Goal: Information Seeking & Learning: Learn about a topic

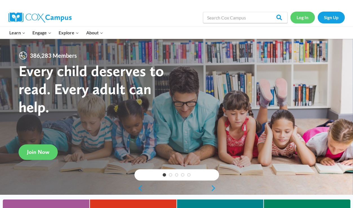
click at [308, 18] on link "Log In" at bounding box center [302, 18] width 24 height 12
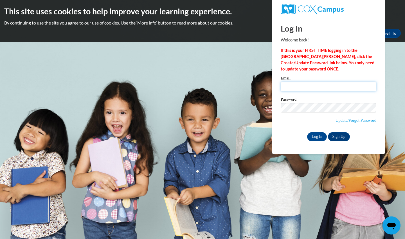
type input "ersotoaragon@valdosta.edu"
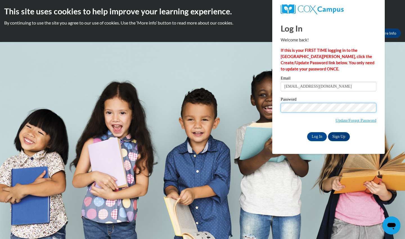
click at [317, 135] on input "Log In" at bounding box center [317, 136] width 20 height 9
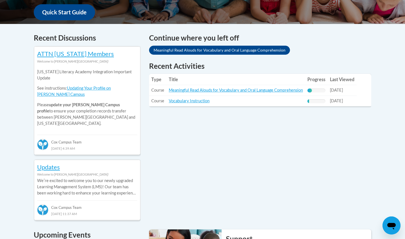
scroll to position [229, 0]
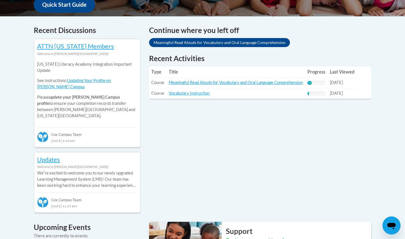
click at [209, 39] on link "Meaningful Read Alouds for Vocabulary and Oral Language Comprehension" at bounding box center [219, 42] width 141 height 9
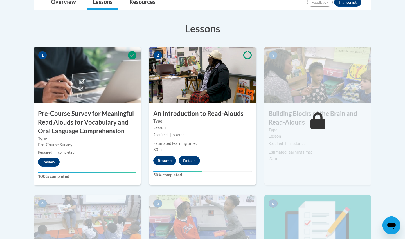
scroll to position [183, 0]
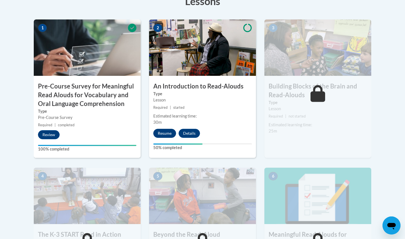
click at [167, 133] on button "Resume" at bounding box center [164, 133] width 23 height 9
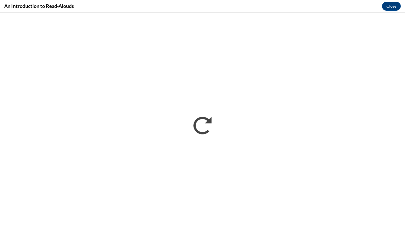
scroll to position [0, 0]
click at [395, 4] on button "Close" at bounding box center [391, 6] width 19 height 9
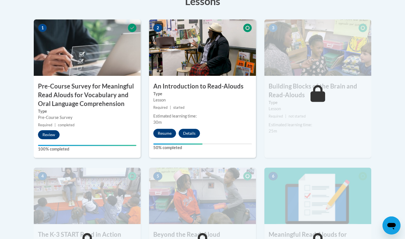
click at [162, 138] on div "2 An Introduction to Read-Alouds Type Lesson Required | started Estimated learn…" at bounding box center [202, 88] width 107 height 138
click at [163, 133] on button "Resume" at bounding box center [164, 133] width 23 height 9
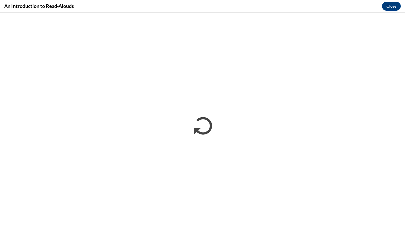
click at [207, 12] on div "An Introduction to Read-Alouds Close" at bounding box center [202, 6] width 405 height 13
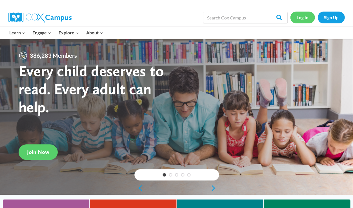
click at [173, 17] on link "Log In" at bounding box center [302, 18] width 24 height 12
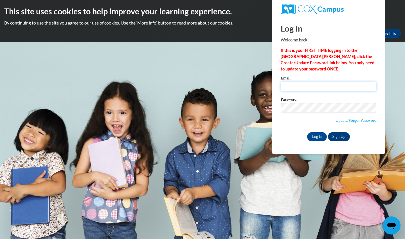
type input "ersotoaragon@valdosta.edu"
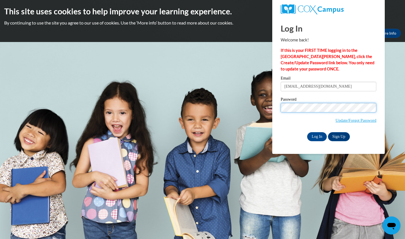
click at [317, 135] on input "Log In" at bounding box center [317, 136] width 20 height 9
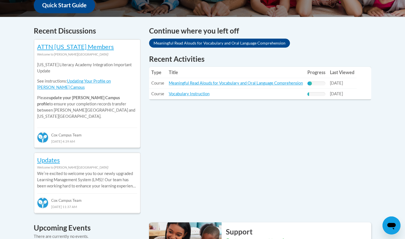
scroll to position [228, 0]
click at [234, 39] on link "Meaningful Read Alouds for Vocabulary and Oral Language Comprehension" at bounding box center [219, 43] width 141 height 9
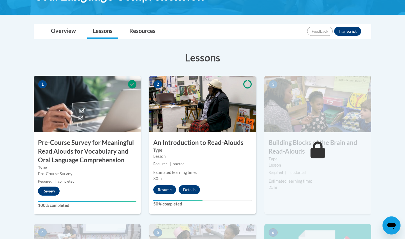
scroll to position [127, 0]
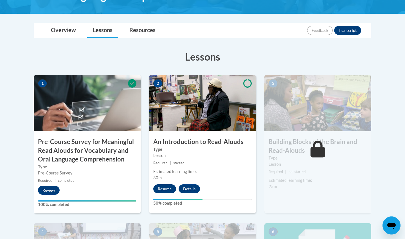
click at [164, 186] on button "Resume" at bounding box center [164, 188] width 23 height 9
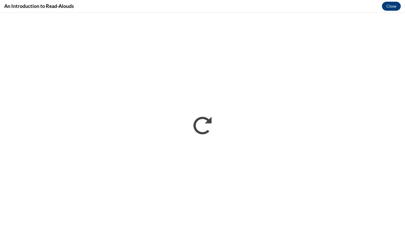
scroll to position [0, 0]
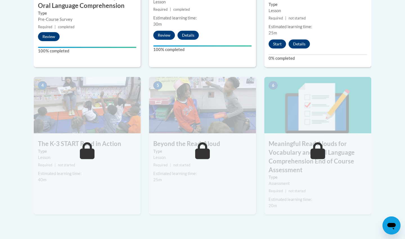
scroll to position [276, 0]
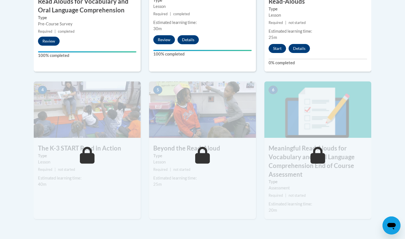
click at [277, 49] on button "Start" at bounding box center [277, 48] width 17 height 9
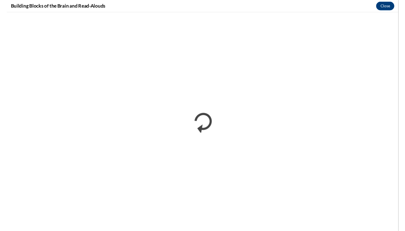
scroll to position [0, 0]
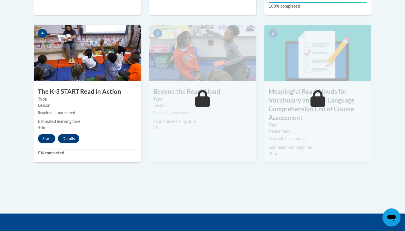
scroll to position [338, 0]
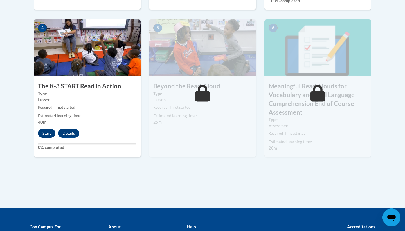
click at [44, 131] on button "Start" at bounding box center [46, 133] width 17 height 9
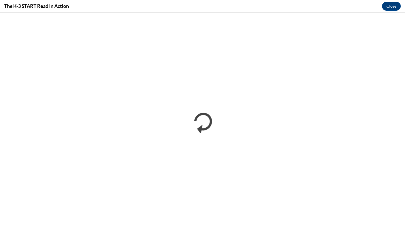
scroll to position [0, 0]
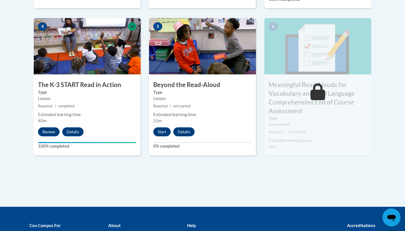
scroll to position [340, 0]
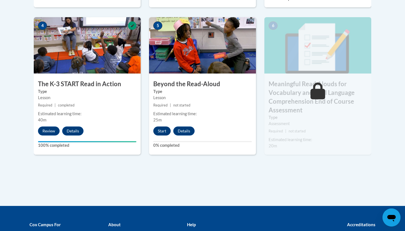
click at [165, 132] on button "Start" at bounding box center [161, 130] width 17 height 9
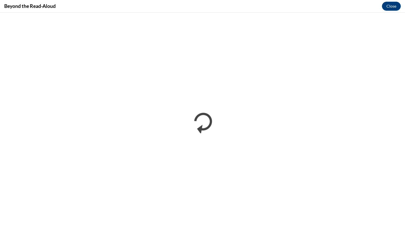
scroll to position [0, 0]
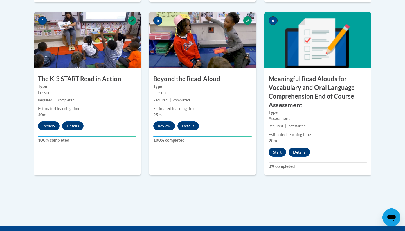
scroll to position [390, 0]
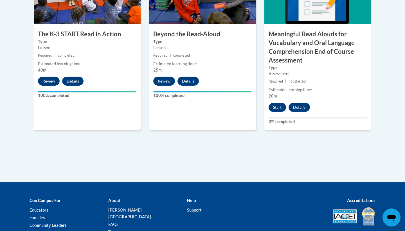
click at [278, 106] on button "Start" at bounding box center [277, 107] width 17 height 9
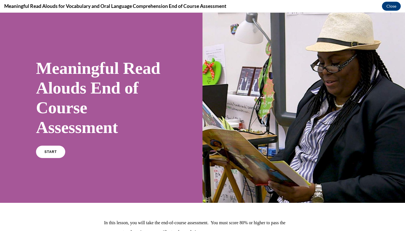
scroll to position [0, 0]
click at [56, 149] on link "START" at bounding box center [50, 151] width 31 height 13
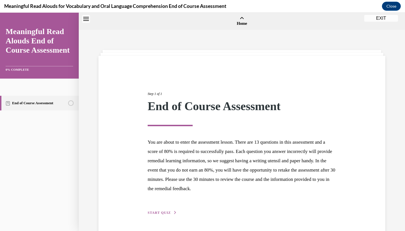
scroll to position [17, 0]
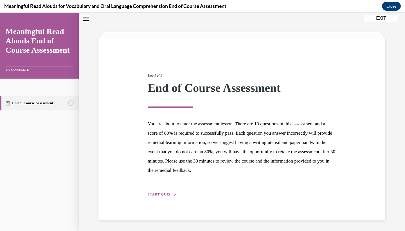
click at [161, 191] on div "Step 1 of 1 End of Course Assessment You are about to enter the assessment less…" at bounding box center [241, 128] width 197 height 137
click at [161, 194] on span "START QUIZ" at bounding box center [159, 194] width 23 height 4
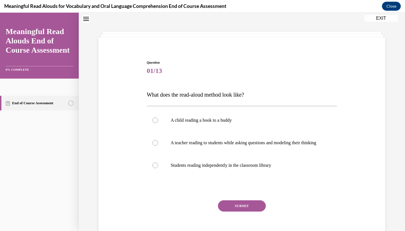
scroll to position [17, 0]
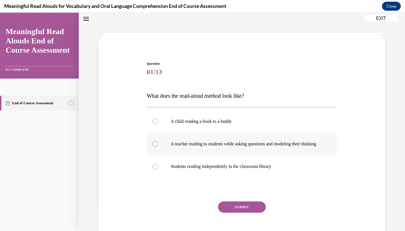
click at [247, 141] on p "A teacher reading to students while asking questions and modeling their thinking" at bounding box center [247, 144] width 152 height 6
click at [158, 141] on input "A teacher reading to students while asking questions and modeling their thinking" at bounding box center [155, 144] width 6 height 6
radio input "true"
click at [232, 212] on button "SUBMIT" at bounding box center [242, 206] width 48 height 11
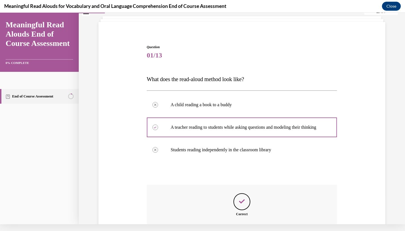
scroll to position [89, 0]
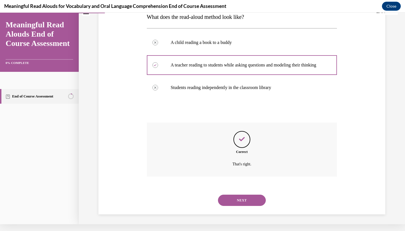
click at [234, 200] on button "NEXT" at bounding box center [242, 199] width 48 height 11
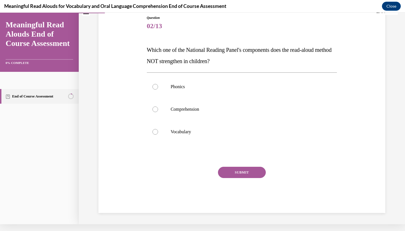
scroll to position [50, 0]
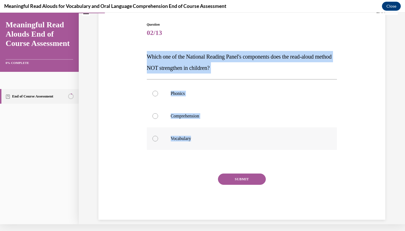
drag, startPoint x: 149, startPoint y: 57, endPoint x: 214, endPoint y: 139, distance: 105.0
click at [214, 139] on div "Question 02/13 Which one of the National Reading Panel's components does the re…" at bounding box center [242, 120] width 190 height 197
copy div "Which one of the National Reading Panel's components does the read-aloud method…"
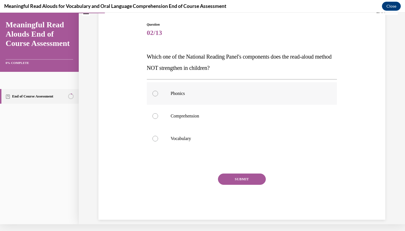
click at [204, 87] on label "Phonics" at bounding box center [242, 93] width 190 height 23
click at [158, 91] on input "Phonics" at bounding box center [155, 94] width 6 height 6
radio input "true"
click at [232, 179] on button "SUBMIT" at bounding box center [242, 178] width 48 height 11
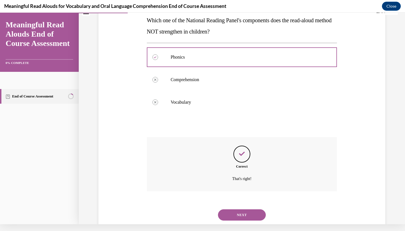
scroll to position [95, 0]
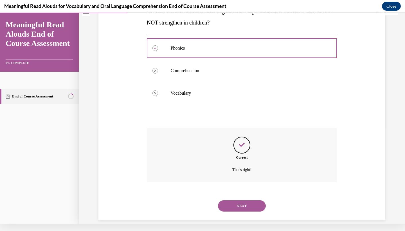
click at [233, 201] on button "NEXT" at bounding box center [242, 205] width 48 height 11
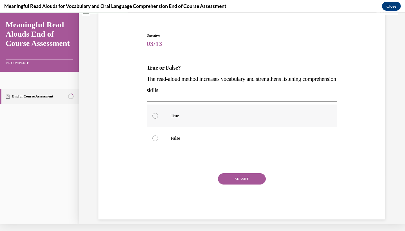
scroll to position [38, 0]
click at [176, 114] on p "True" at bounding box center [247, 116] width 152 height 6
click at [158, 114] on input "True" at bounding box center [155, 116] width 6 height 6
radio input "true"
click at [238, 179] on button "SUBMIT" at bounding box center [242, 178] width 48 height 11
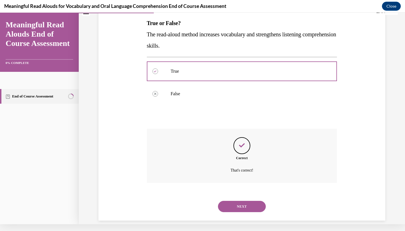
scroll to position [84, 0]
click at [239, 205] on div "NEXT" at bounding box center [242, 205] width 190 height 23
click at [240, 200] on button "NEXT" at bounding box center [242, 205] width 48 height 11
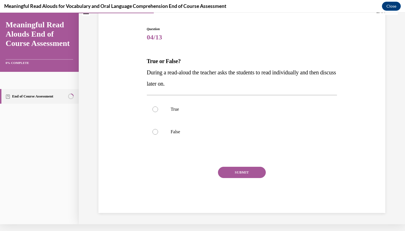
scroll to position [36, 0]
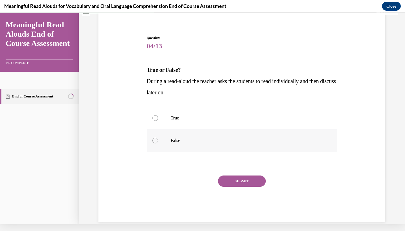
click at [172, 146] on label "False" at bounding box center [242, 140] width 190 height 23
click at [158, 143] on input "False" at bounding box center [155, 141] width 6 height 6
radio input "true"
click at [247, 179] on button "SUBMIT" at bounding box center [242, 180] width 48 height 11
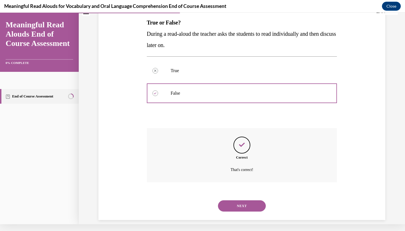
click at [233, 200] on button "NEXT" at bounding box center [242, 205] width 48 height 11
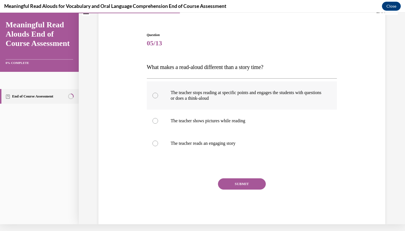
click at [217, 106] on label "The teacher stops reading at specific points and engages the students with ques…" at bounding box center [242, 95] width 190 height 28
click at [158, 98] on input "The teacher stops reading at specific points and engages the students with ques…" at bounding box center [155, 96] width 6 height 6
radio input "true"
click at [237, 191] on div "SUBMIT" at bounding box center [242, 192] width 190 height 28
click at [235, 186] on button "SUBMIT" at bounding box center [242, 183] width 48 height 11
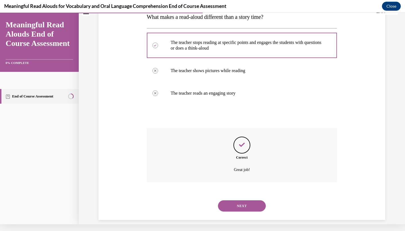
click at [232, 200] on button "NEXT" at bounding box center [242, 205] width 48 height 11
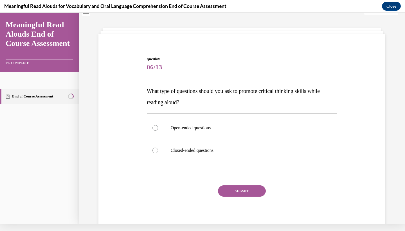
scroll to position [16, 0]
click at [192, 132] on label "Open-ended questions" at bounding box center [242, 127] width 190 height 23
click at [158, 130] on input "Open-ended questions" at bounding box center [155, 127] width 6 height 6
radio input "true"
click at [230, 189] on button "SUBMIT" at bounding box center [242, 190] width 48 height 11
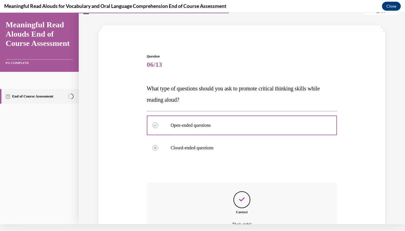
scroll to position [72, 0]
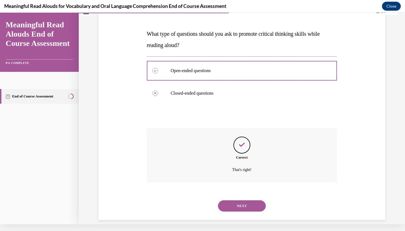
click at [230, 200] on button "NEXT" at bounding box center [242, 205] width 48 height 11
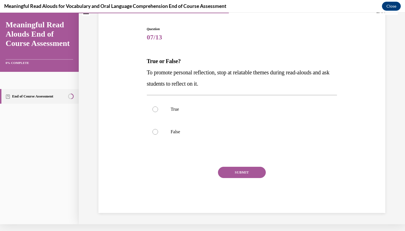
scroll to position [0, 0]
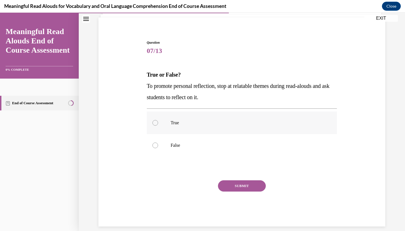
click at [188, 122] on p "True" at bounding box center [247, 123] width 152 height 6
click at [158, 122] on input "True" at bounding box center [155, 123] width 6 height 6
radio input "true"
click at [231, 185] on button "SUBMIT" at bounding box center [242, 185] width 48 height 11
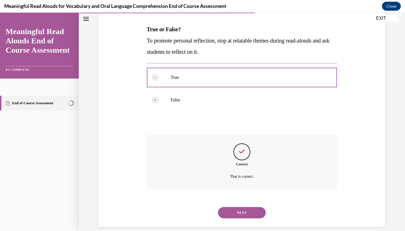
click at [244, 201] on div "NEXT" at bounding box center [242, 212] width 190 height 23
click at [244, 207] on button "NEXT" at bounding box center [242, 212] width 48 height 11
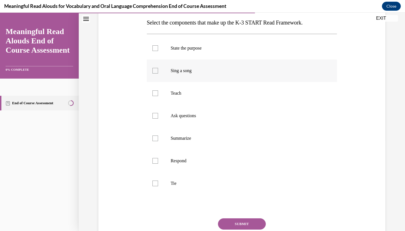
scroll to position [91, 0]
click at [255, 46] on p "State the purpose" at bounding box center [247, 48] width 152 height 6
click at [158, 46] on input "State the purpose" at bounding box center [155, 48] width 6 height 6
checkbox input "true"
click at [232, 95] on label "Teach" at bounding box center [242, 92] width 190 height 23
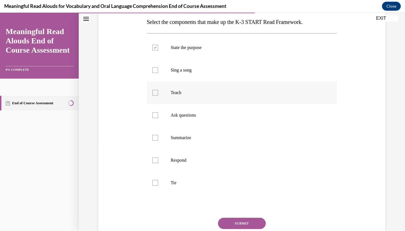
click at [158, 95] on input "Teach" at bounding box center [155, 93] width 6 height 6
checkbox input "true"
click at [225, 123] on label "Ask questions" at bounding box center [242, 115] width 190 height 23
click at [158, 118] on input "Ask questions" at bounding box center [155, 115] width 6 height 6
checkbox input "true"
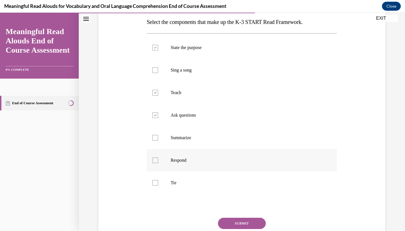
click at [212, 166] on label "Respond" at bounding box center [242, 160] width 190 height 23
click at [158, 163] on input "Respond" at bounding box center [155, 160] width 6 height 6
checkbox input "true"
click at [203, 180] on p "Tie" at bounding box center [247, 183] width 152 height 6
click at [158, 180] on input "Tie" at bounding box center [155, 183] width 6 height 6
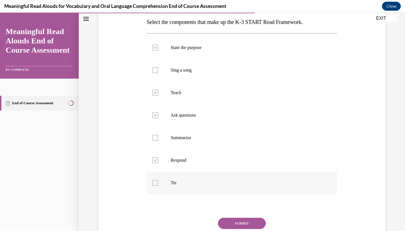
checkbox input "true"
click at [236, 218] on button "SUBMIT" at bounding box center [242, 222] width 48 height 11
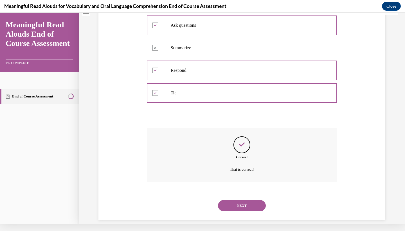
scroll to position [174, 0]
click at [231, 205] on div "NEXT" at bounding box center [242, 205] width 190 height 23
click at [241, 200] on button "NEXT" at bounding box center [242, 205] width 48 height 11
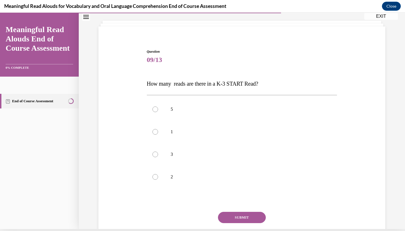
scroll to position [33, 0]
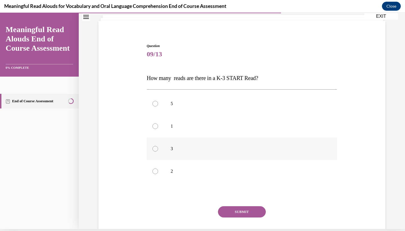
click at [177, 150] on p "3" at bounding box center [247, 149] width 152 height 6
click at [158, 150] on input "3" at bounding box center [155, 149] width 6 height 6
radio input "true"
click at [228, 215] on button "SUBMIT" at bounding box center [242, 211] width 48 height 11
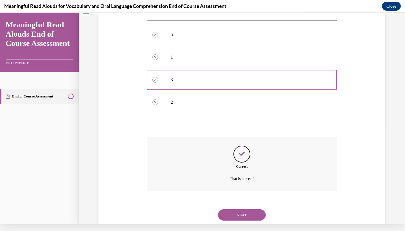
scroll to position [106, 0]
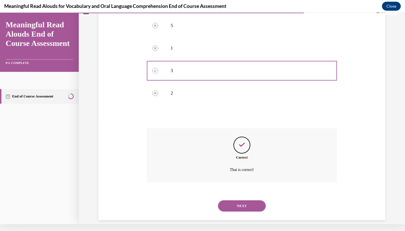
click at [237, 202] on button "NEXT" at bounding box center [242, 205] width 48 height 11
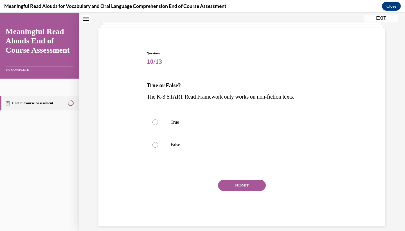
scroll to position [27, 0]
click at [193, 144] on p "False" at bounding box center [247, 145] width 152 height 6
click at [158, 144] on input "False" at bounding box center [155, 145] width 6 height 6
radio input "true"
click at [226, 187] on button "SUBMIT" at bounding box center [242, 185] width 48 height 11
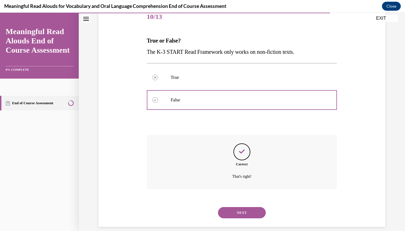
click at [235, 207] on button "NEXT" at bounding box center [242, 212] width 48 height 11
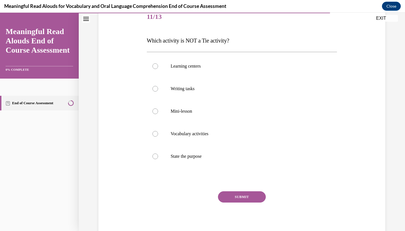
scroll to position [71, 0]
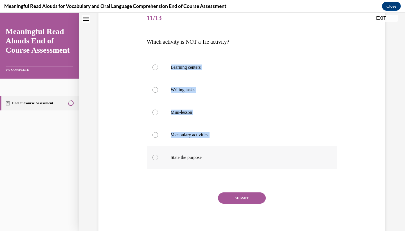
drag, startPoint x: 145, startPoint y: 49, endPoint x: 207, endPoint y: 152, distance: 120.6
click at [207, 152] on div "Question 11/13 Which activity is NOT a Tie activity? Learning centers Writing t…" at bounding box center [242, 114] width 290 height 248
click at [147, 41] on span "Which activity is NOT a Tie activity?" at bounding box center [188, 42] width 82 height 6
drag, startPoint x: 147, startPoint y: 48, endPoint x: 234, endPoint y: 143, distance: 129.4
click at [235, 144] on div "Question 11/13 Which activity is NOT a Tie activity? Learning centers Writing t…" at bounding box center [242, 122] width 190 height 231
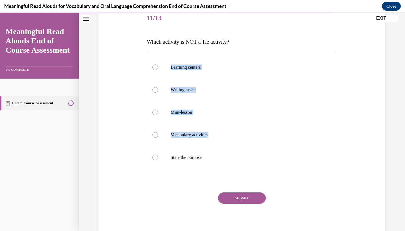
click at [152, 52] on div "Question 11/13 Which activity is NOT a Tie activity? Learning centers Writing t…" at bounding box center [242, 122] width 190 height 231
click at [147, 50] on div "Question 11/13 Which activity is NOT a Tie activity? Learning centers Writing t…" at bounding box center [242, 122] width 190 height 231
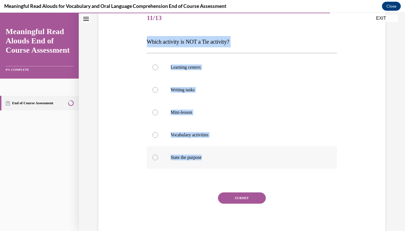
drag, startPoint x: 146, startPoint y: 40, endPoint x: 212, endPoint y: 162, distance: 138.5
click at [212, 162] on div "Question 11/13 Which activity is NOT a Tie activity? Learning centers Writing t…" at bounding box center [241, 119] width 193 height 240
copy div "Which activity is NOT a Tie activity? Learning centers Writing tasks Mini-lesso…"
click at [181, 110] on p "Mini-lesson" at bounding box center [247, 112] width 152 height 6
click at [158, 110] on input "Mini-lesson" at bounding box center [155, 112] width 6 height 6
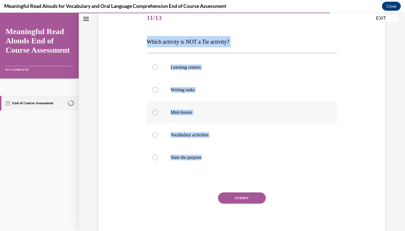
radio input "true"
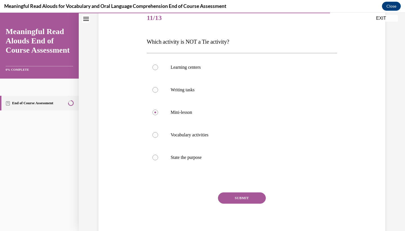
click at [236, 201] on button "SUBMIT" at bounding box center [242, 197] width 48 height 11
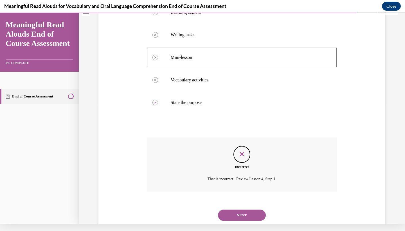
scroll to position [129, 0]
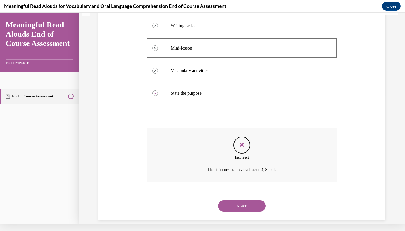
click at [235, 200] on button "NEXT" at bounding box center [242, 205] width 48 height 11
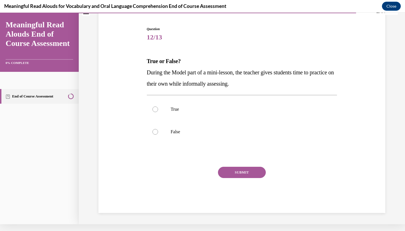
scroll to position [32, 0]
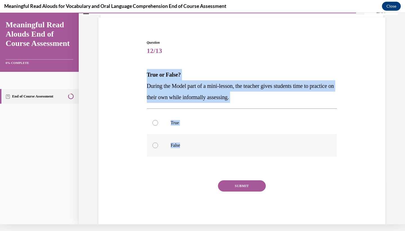
drag, startPoint x: 147, startPoint y: 75, endPoint x: 196, endPoint y: 153, distance: 92.2
click at [196, 154] on div "Question 12/13 True or False? During the Model part of a mini-lesson, the teach…" at bounding box center [242, 133] width 190 height 186
copy div "True or False? During the Model part of a mini-lesson, the teacher gives studen…"
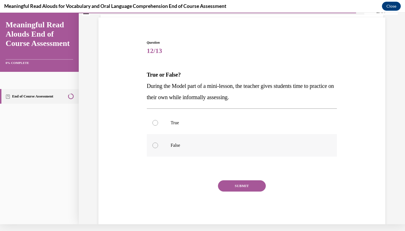
click at [175, 138] on label "False" at bounding box center [242, 145] width 190 height 23
click at [158, 142] on input "False" at bounding box center [155, 145] width 6 height 6
radio input "true"
click at [234, 188] on button "SUBMIT" at bounding box center [242, 185] width 48 height 11
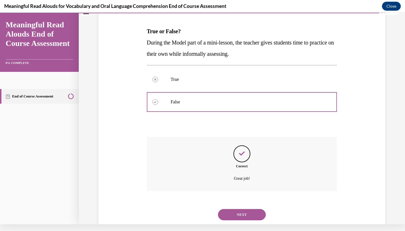
scroll to position [84, 0]
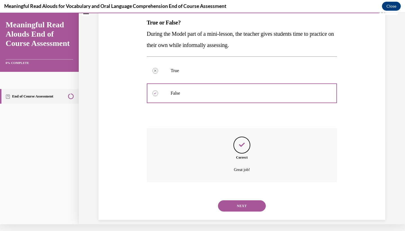
click at [232, 201] on button "NEXT" at bounding box center [242, 205] width 48 height 11
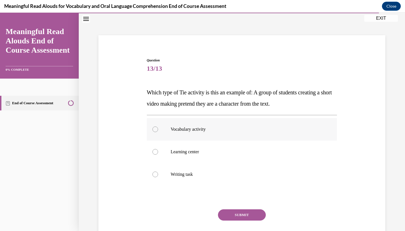
scroll to position [22, 0]
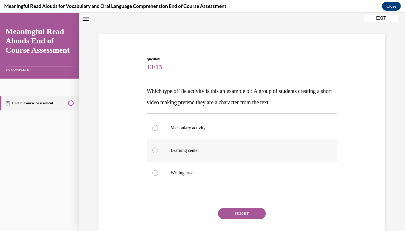
click at [205, 157] on label "Learning center" at bounding box center [242, 150] width 190 height 23
click at [158, 153] on input "Learning center" at bounding box center [155, 150] width 6 height 6
radio input "true"
click at [238, 211] on button "SUBMIT" at bounding box center [242, 213] width 48 height 11
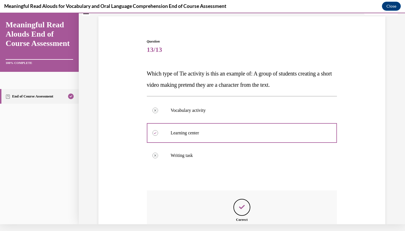
scroll to position [95, 0]
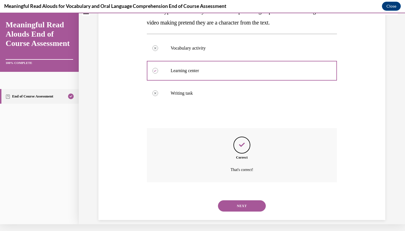
click at [245, 201] on button "NEXT" at bounding box center [242, 205] width 48 height 11
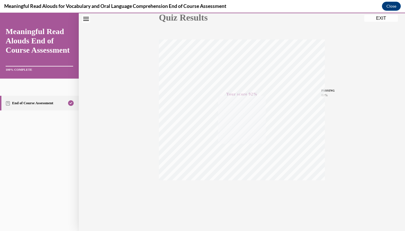
scroll to position [70, 0]
click at [382, 20] on button "EXIT" at bounding box center [381, 18] width 34 height 7
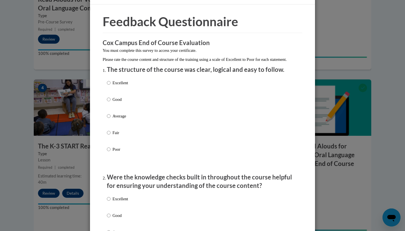
scroll to position [56, 0]
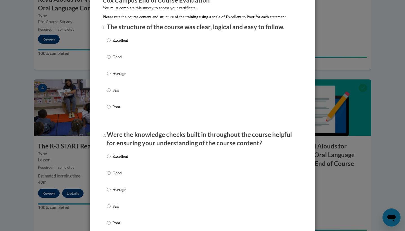
click at [120, 43] on p "Excellent" at bounding box center [120, 40] width 15 height 6
click at [111, 43] on input "Excellent" at bounding box center [109, 40] width 4 height 6
radio input "true"
click at [127, 159] on p "Excellent" at bounding box center [120, 156] width 15 height 6
click at [111, 159] on input "Excellent" at bounding box center [109, 156] width 4 height 6
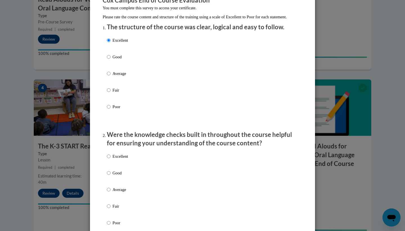
radio input "true"
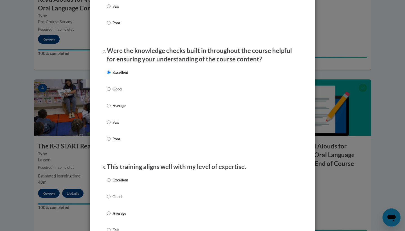
scroll to position [202, 0]
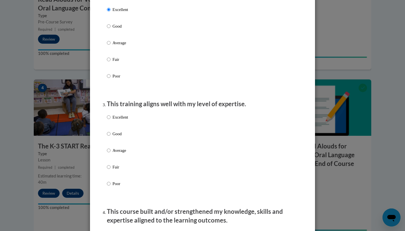
click at [123, 119] on p "Excellent" at bounding box center [120, 117] width 15 height 6
click at [111, 119] on input "Excellent" at bounding box center [109, 117] width 4 height 6
radio input "true"
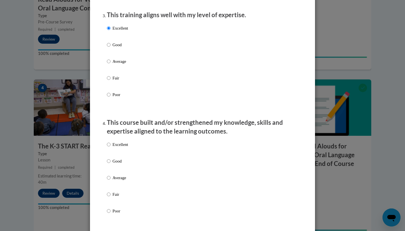
scroll to position [366, 0]
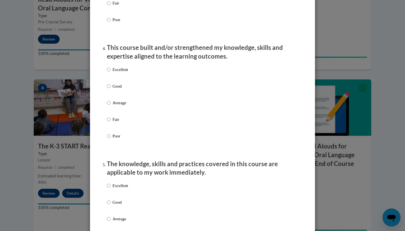
click at [122, 72] on p "Excellent" at bounding box center [120, 69] width 15 height 6
click at [111, 72] on input "Excellent" at bounding box center [109, 69] width 4 height 6
radio input "true"
click at [118, 188] on p "Excellent" at bounding box center [120, 185] width 15 height 6
click at [111, 188] on input "Excellent" at bounding box center [109, 185] width 4 height 6
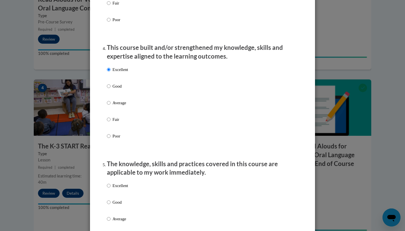
radio input "true"
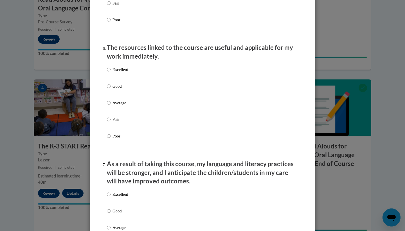
scroll to position [611, 0]
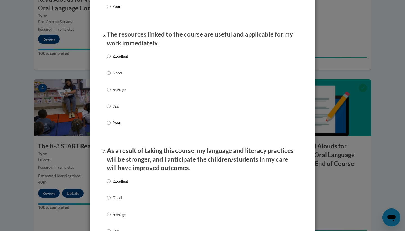
click at [118, 56] on p "Excellent" at bounding box center [120, 56] width 15 height 6
click at [111, 56] on input "Excellent" at bounding box center [109, 56] width 4 height 6
radio input "true"
click at [118, 184] on p "Excellent" at bounding box center [120, 181] width 15 height 6
click at [111, 184] on input "Excellent" at bounding box center [109, 181] width 4 height 6
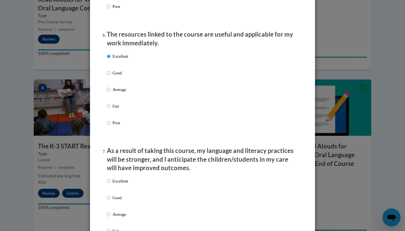
radio input "true"
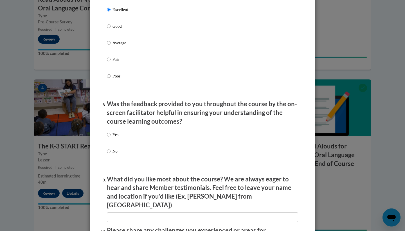
scroll to position [782, 0]
click at [118, 134] on p "Yes" at bounding box center [116, 135] width 6 height 6
click at [111, 134] on input "Yes" at bounding box center [109, 135] width 4 height 6
radio input "true"
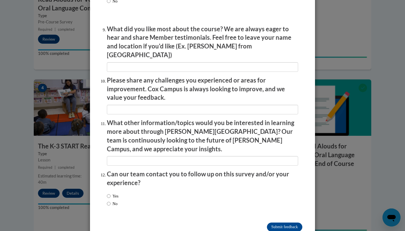
scroll to position [932, 0]
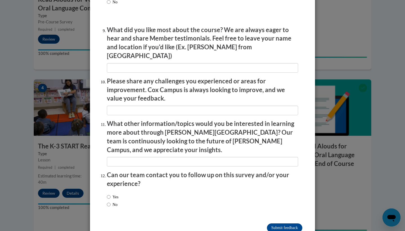
click at [111, 194] on label "Yes" at bounding box center [113, 197] width 12 height 6
click at [111, 194] on input "Yes" at bounding box center [109, 197] width 4 height 6
radio input "true"
click at [285, 223] on input "Submit feedback" at bounding box center [284, 227] width 35 height 9
